Goal: Use online tool/utility: Utilize a website feature to perform a specific function

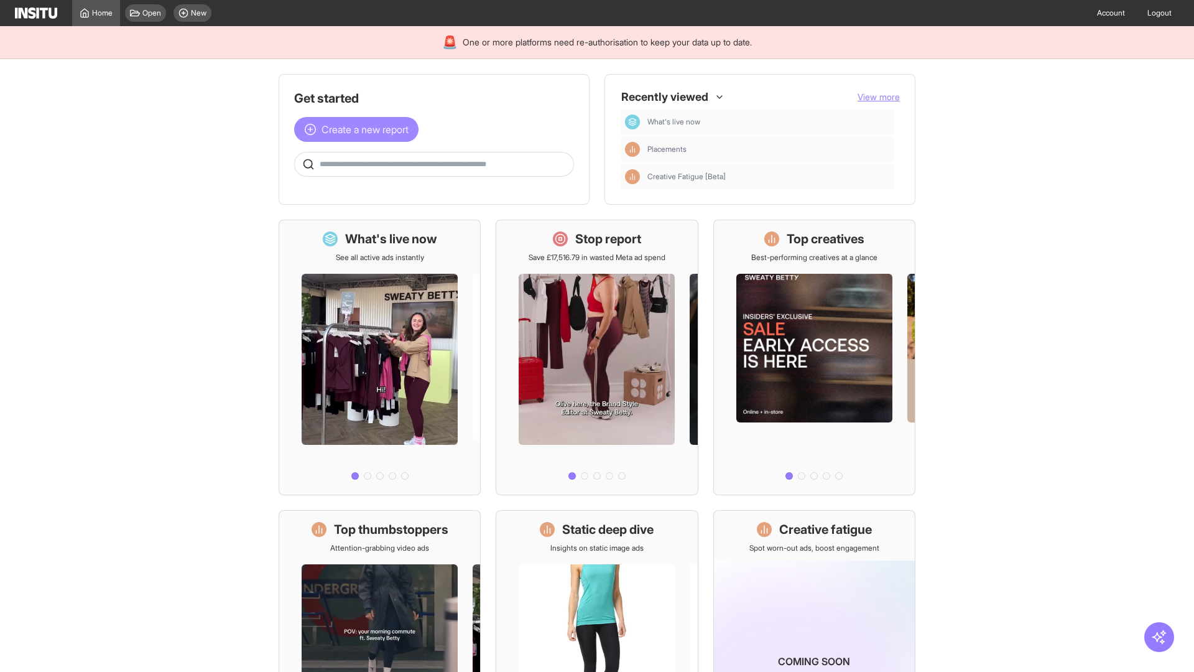
click at [359, 129] on span "Create a new report" at bounding box center [364, 129] width 87 height 15
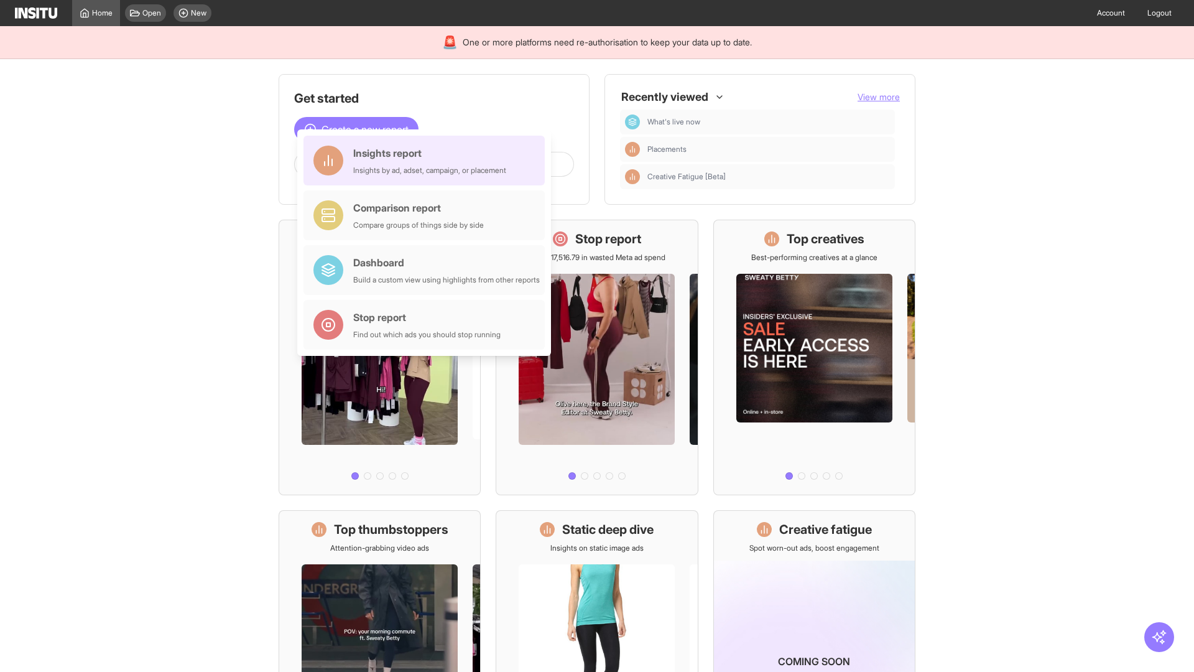
click at [427, 160] on div "Insights report Insights by ad, adset, campaign, or placement" at bounding box center [429, 160] width 153 height 30
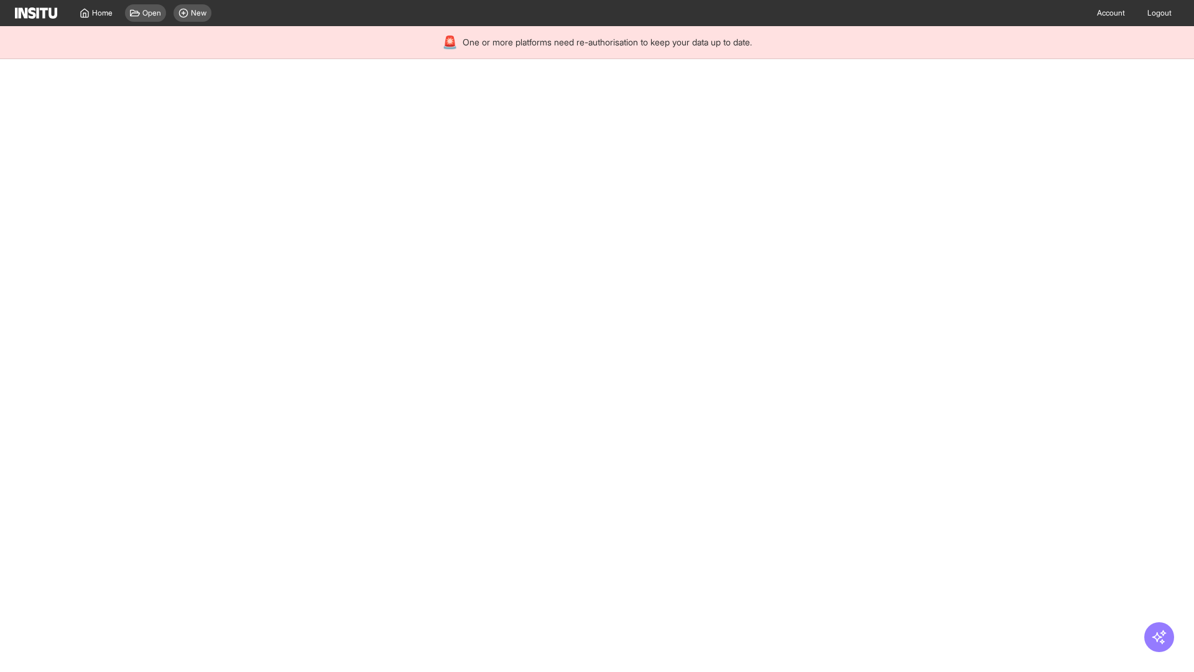
select select "**"
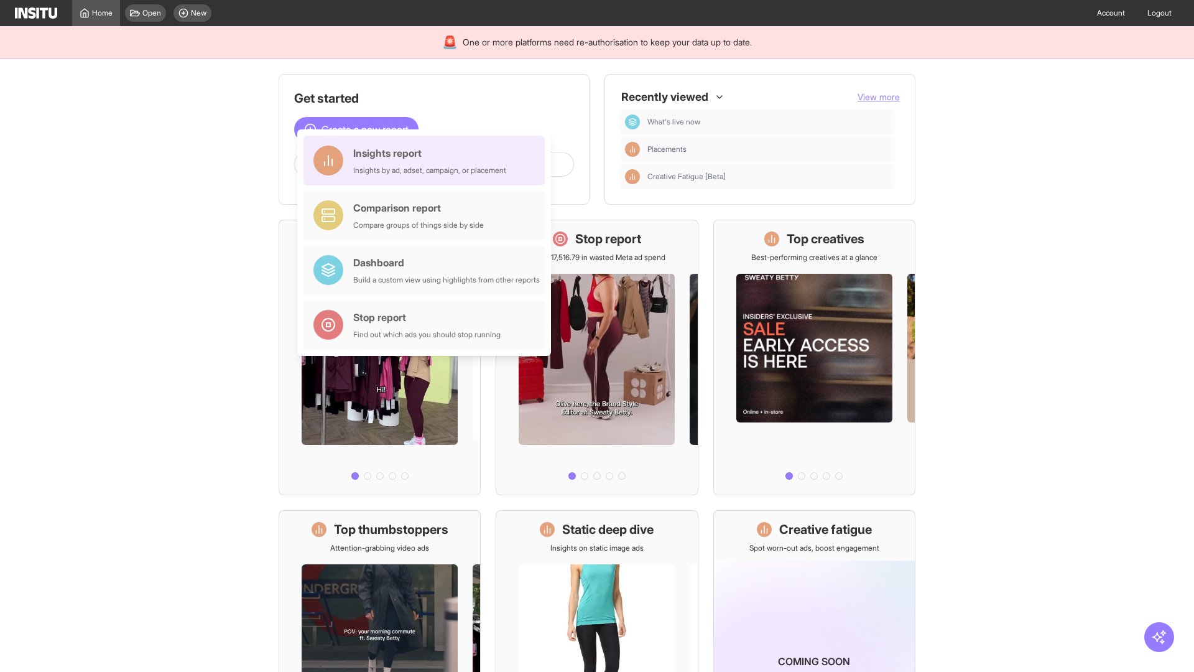
click at [427, 160] on div "Insights report Insights by ad, adset, campaign, or placement" at bounding box center [429, 160] width 153 height 30
